Goal: Transaction & Acquisition: Purchase product/service

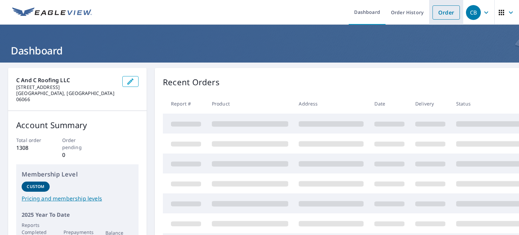
click at [442, 15] on link "Order" at bounding box center [446, 12] width 27 height 14
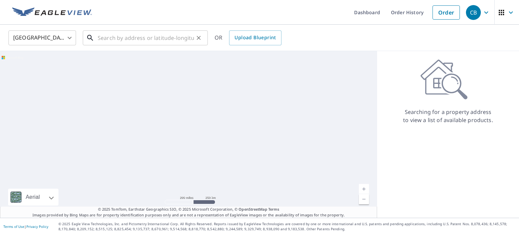
click at [133, 33] on input "text" at bounding box center [146, 37] width 96 height 19
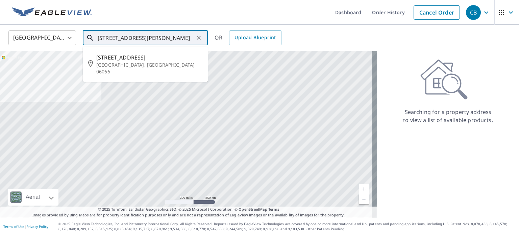
type input "[STREET_ADDRESS][PERSON_NAME]"
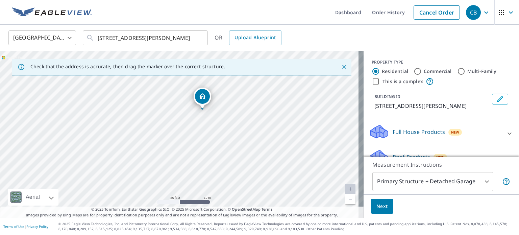
drag, startPoint x: 170, startPoint y: 162, endPoint x: 193, endPoint y: 138, distance: 33.7
click at [193, 138] on div "[STREET_ADDRESS][PERSON_NAME]" at bounding box center [182, 134] width 364 height 167
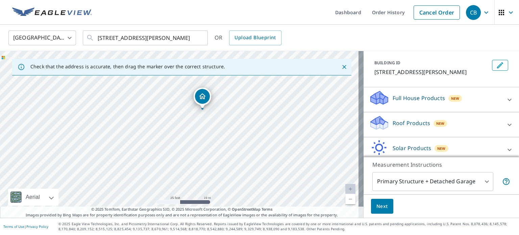
scroll to position [64, 0]
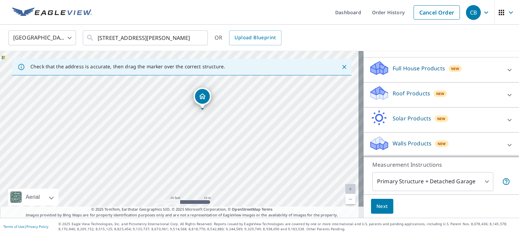
click at [453, 93] on div "Roof Products New" at bounding box center [435, 94] width 132 height 19
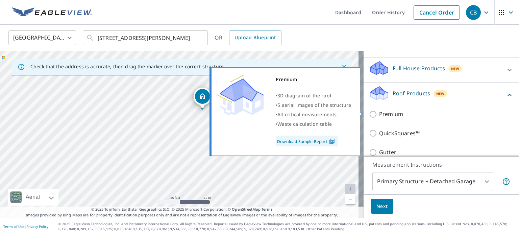
scroll to position [97, 0]
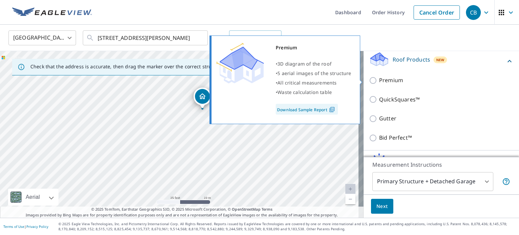
click at [379, 82] on p "Premium" at bounding box center [391, 80] width 24 height 8
click at [375, 82] on input "Premium" at bounding box center [374, 80] width 10 height 8
checkbox input "true"
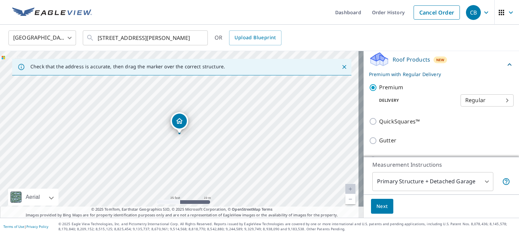
click at [471, 101] on body "CB CB Dashboard Order History Cancel Order CB [GEOGRAPHIC_DATA] [GEOGRAPHIC_DAT…" at bounding box center [259, 117] width 519 height 235
click at [474, 124] on li "3 Hour" at bounding box center [476, 124] width 53 height 12
type input "7"
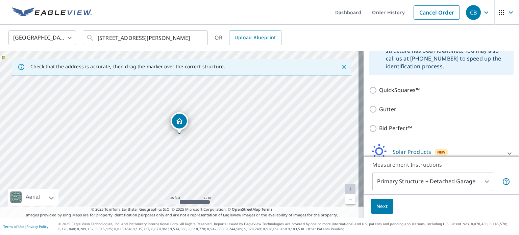
scroll to position [220, 0]
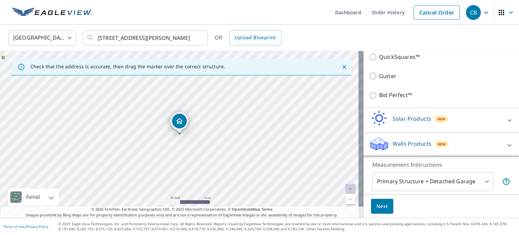
click at [384, 207] on button "Next" at bounding box center [382, 206] width 22 height 15
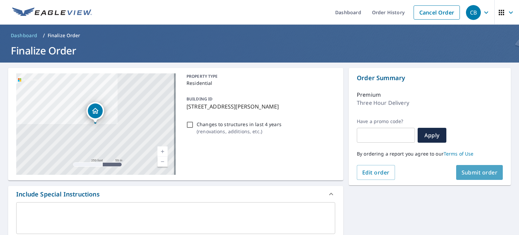
click at [474, 174] on span "Submit order" at bounding box center [480, 172] width 36 height 7
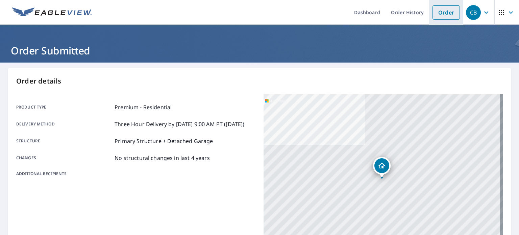
click at [443, 10] on link "Order" at bounding box center [446, 12] width 27 height 14
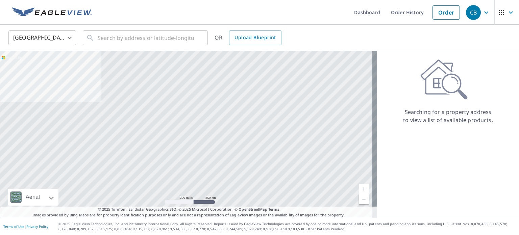
click at [128, 47] on div "United States [GEOGRAPHIC_DATA] ​ ​ OR Upload Blueprint" at bounding box center [259, 38] width 519 height 26
click at [138, 34] on input "text" at bounding box center [146, 37] width 96 height 19
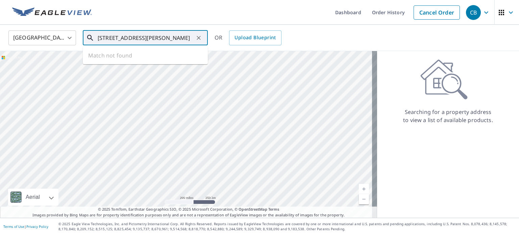
type input "[STREET_ADDRESS][PERSON_NAME]"
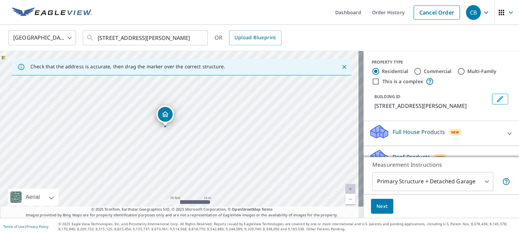
drag, startPoint x: 198, startPoint y: 101, endPoint x: 181, endPoint y: 125, distance: 30.1
click at [181, 125] on div "[STREET_ADDRESS][PERSON_NAME]" at bounding box center [182, 134] width 364 height 167
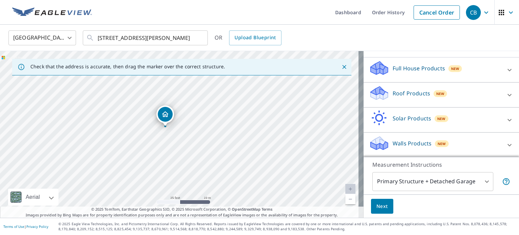
scroll to position [64, 0]
click at [469, 93] on div "Roof Products New" at bounding box center [435, 94] width 132 height 19
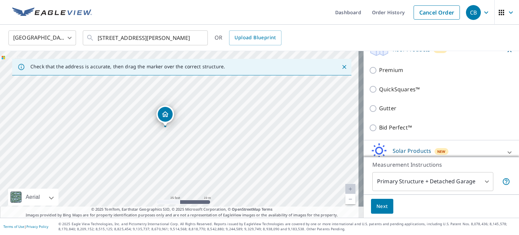
scroll to position [97, 0]
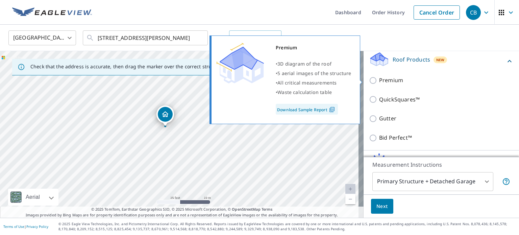
click at [389, 80] on p "Premium" at bounding box center [391, 80] width 24 height 8
click at [379, 80] on input "Premium" at bounding box center [374, 80] width 10 height 8
checkbox input "true"
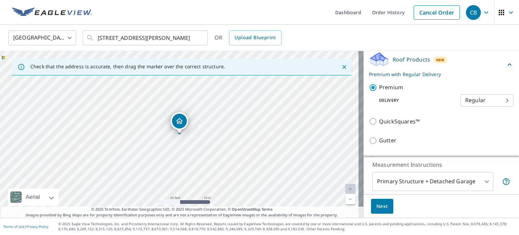
click at [489, 101] on body "CB CB Dashboard Order History Cancel Order CB [GEOGRAPHIC_DATA] [GEOGRAPHIC_DAT…" at bounding box center [259, 117] width 519 height 235
click at [442, 115] on div at bounding box center [259, 117] width 519 height 235
click at [378, 201] on button "Next" at bounding box center [382, 206] width 22 height 15
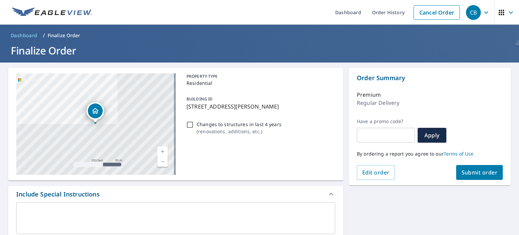
click at [462, 169] on span "Submit order" at bounding box center [480, 172] width 36 height 7
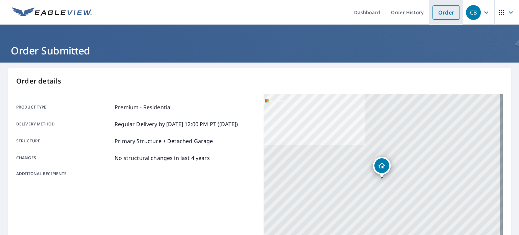
click at [449, 12] on link "Order" at bounding box center [446, 12] width 27 height 14
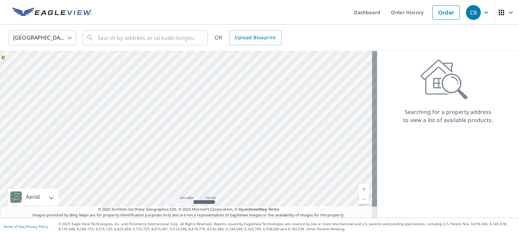
click at [142, 47] on div "United States [GEOGRAPHIC_DATA] ​ ​ OR Upload Blueprint" at bounding box center [259, 38] width 519 height 26
click at [138, 43] on input "text" at bounding box center [146, 37] width 96 height 19
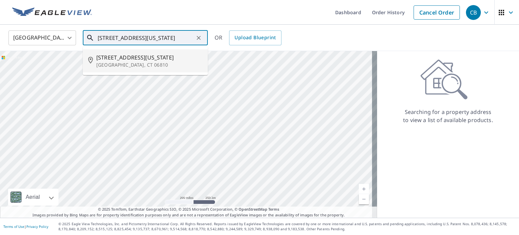
click at [138, 54] on span "[STREET_ADDRESS][US_STATE]" at bounding box center [149, 57] width 106 height 8
type input "[STREET_ADDRESS][US_STATE]"
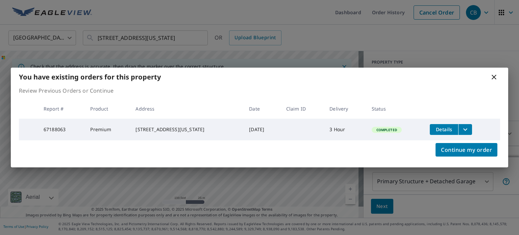
click at [495, 75] on icon at bounding box center [494, 77] width 5 height 5
